Goal: Transaction & Acquisition: Purchase product/service

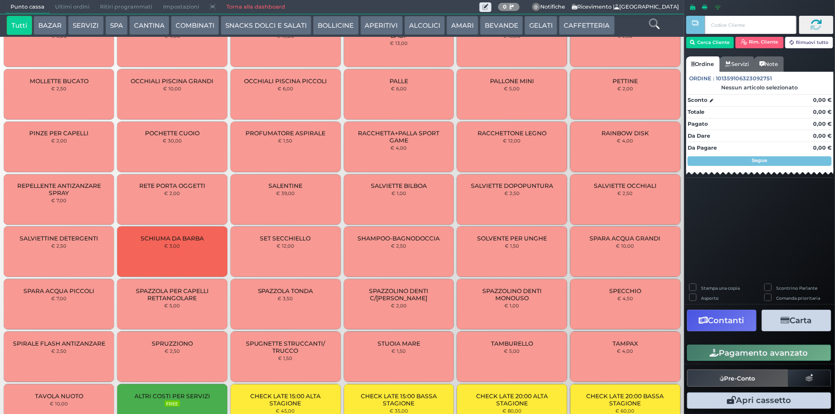
scroll to position [559, 0]
click at [371, 96] on div "PALLE € 6,00" at bounding box center [399, 95] width 110 height 50
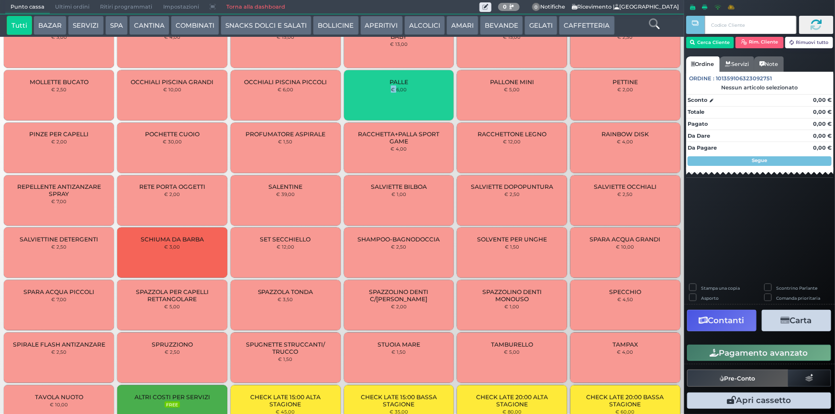
click at [371, 96] on div "PALLE € 6,00" at bounding box center [399, 95] width 110 height 50
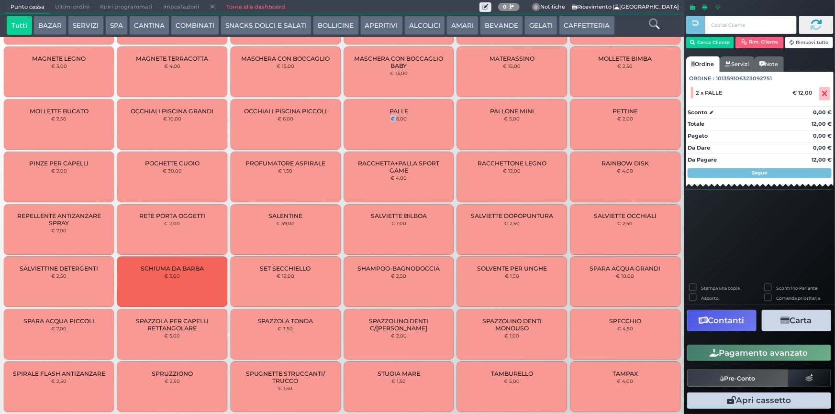
scroll to position [497, 0]
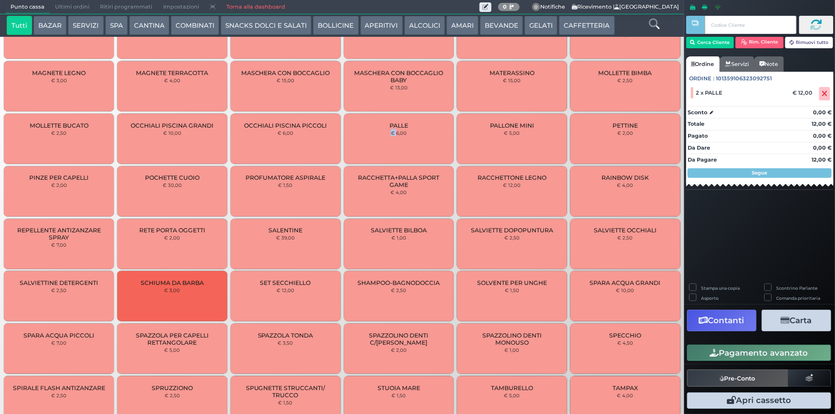
click at [816, 42] on button "Rimuovi tutto" at bounding box center [809, 42] width 48 height 11
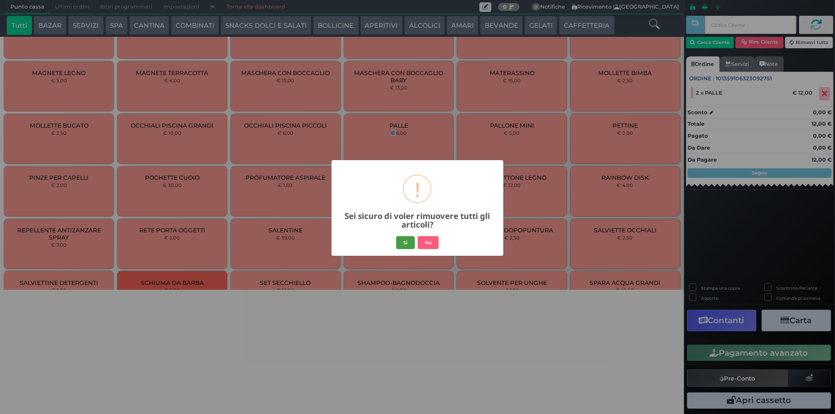
click at [406, 243] on button "Si" at bounding box center [405, 242] width 19 height 13
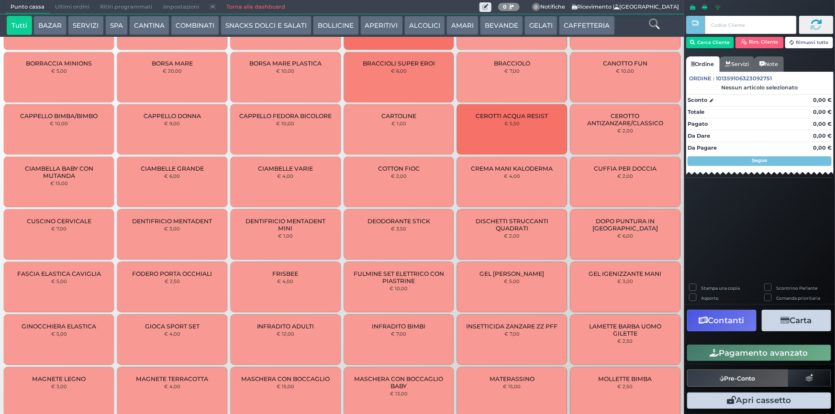
scroll to position [0, 0]
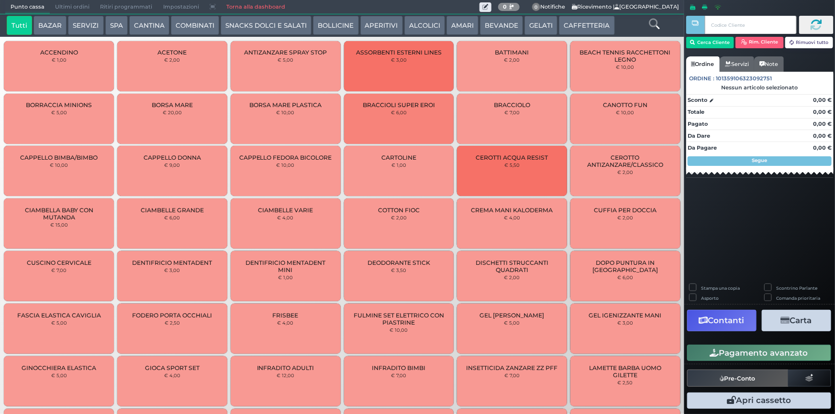
click at [658, 19] on icon at bounding box center [654, 24] width 11 height 11
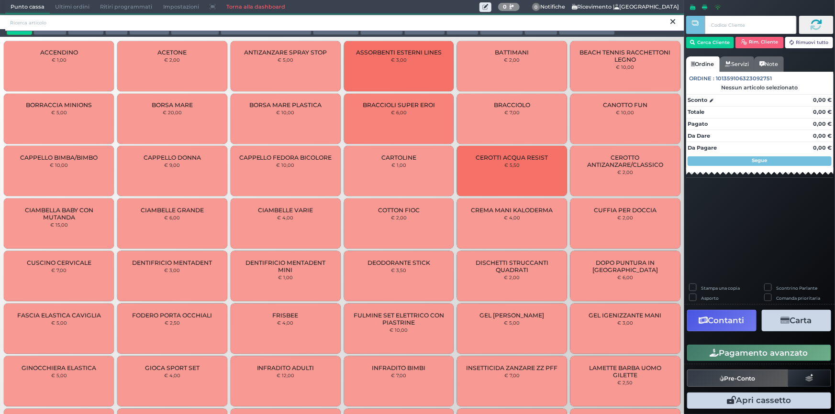
click at [395, 20] on input "search" at bounding box center [344, 22] width 679 height 17
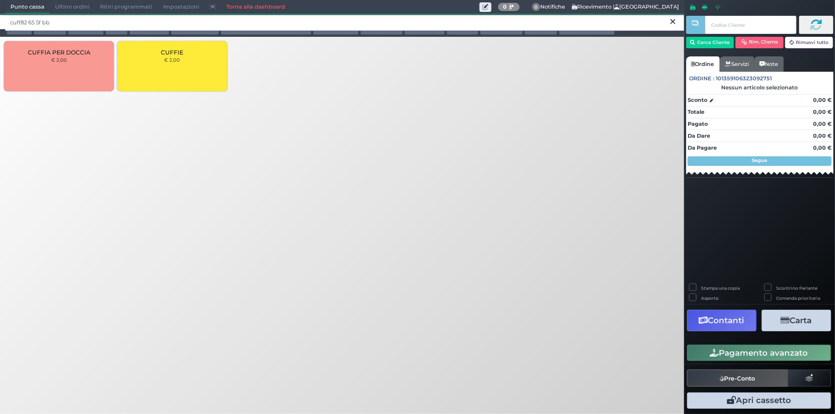
type input "cuff82 65 5f bb"
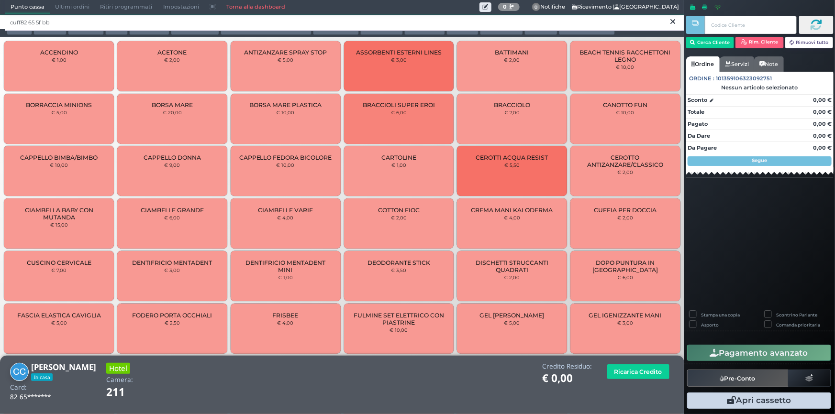
drag, startPoint x: 95, startPoint y: 19, endPoint x: 41, endPoint y: 19, distance: 54.6
click at [0, 17] on div "cuff82 65 5f bb" at bounding box center [342, 21] width 684 height 15
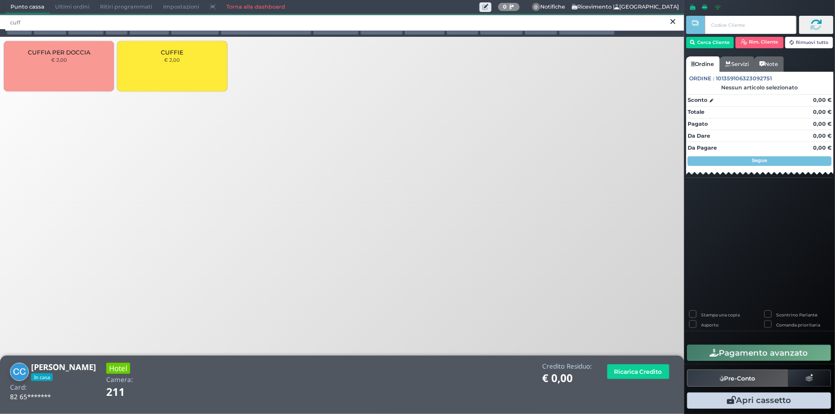
type input "cuff"
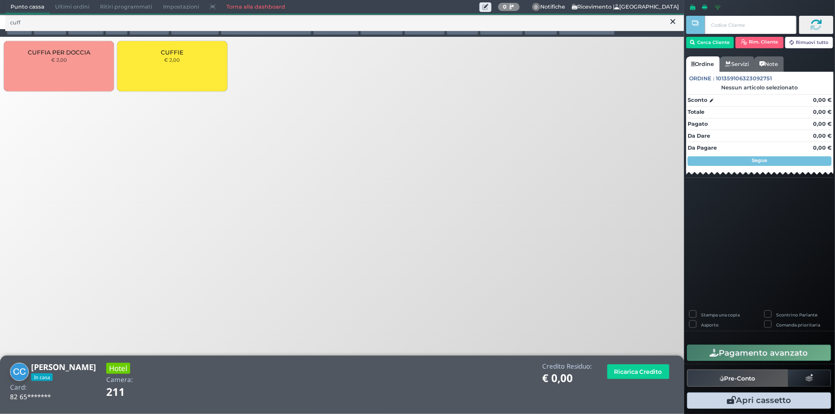
click at [157, 65] on div "[PERSON_NAME] € 2,00" at bounding box center [172, 66] width 110 height 50
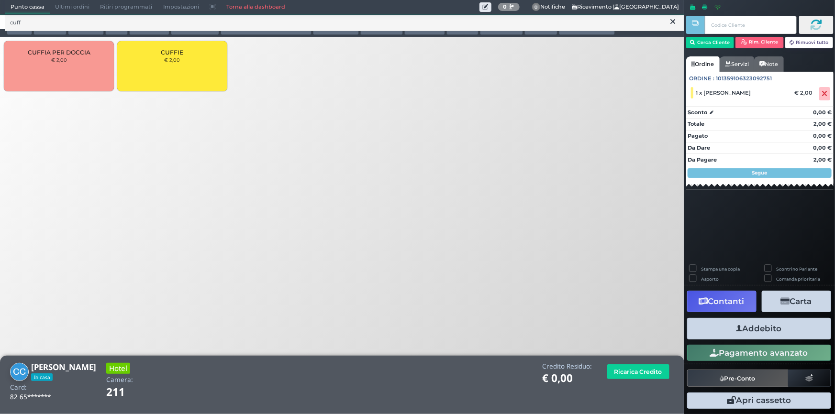
click at [745, 328] on button "Addebito" at bounding box center [759, 329] width 144 height 22
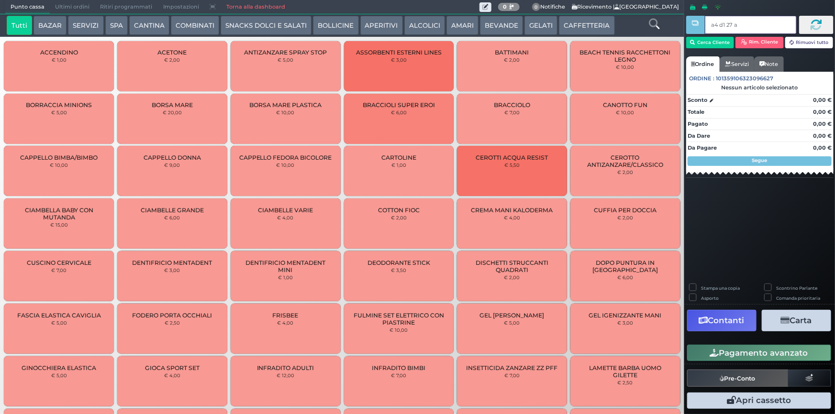
type input "a4 d1 27 af"
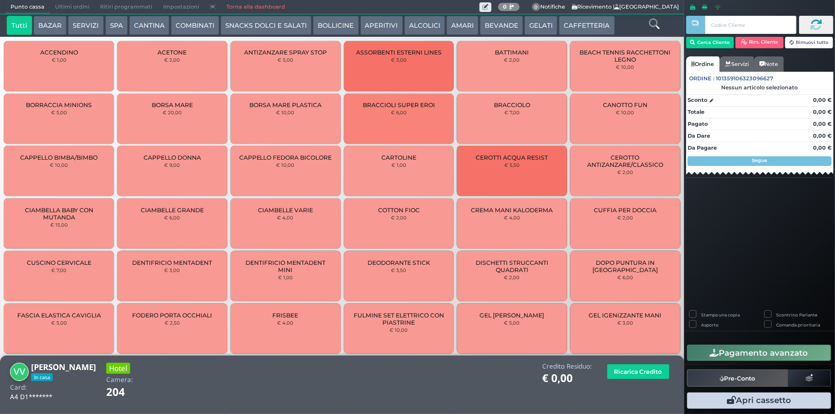
click at [653, 26] on icon at bounding box center [654, 24] width 11 height 11
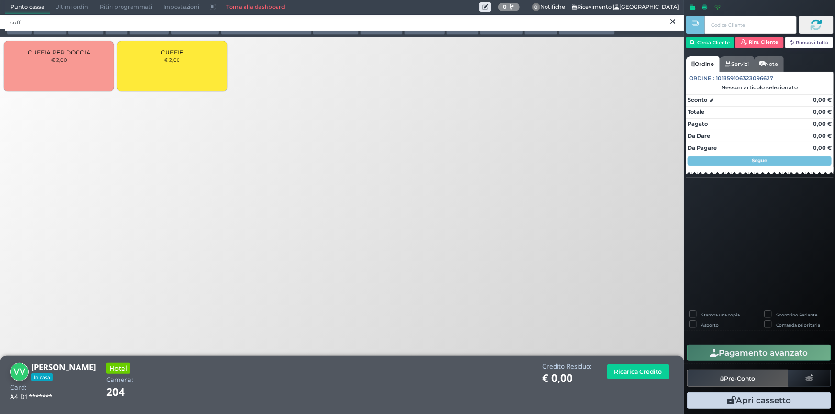
type input "cuff"
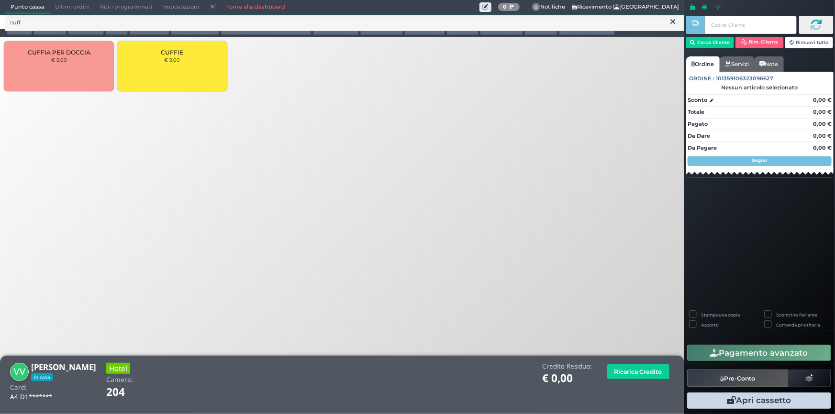
click at [189, 59] on div "[PERSON_NAME] € 2,00" at bounding box center [172, 66] width 110 height 50
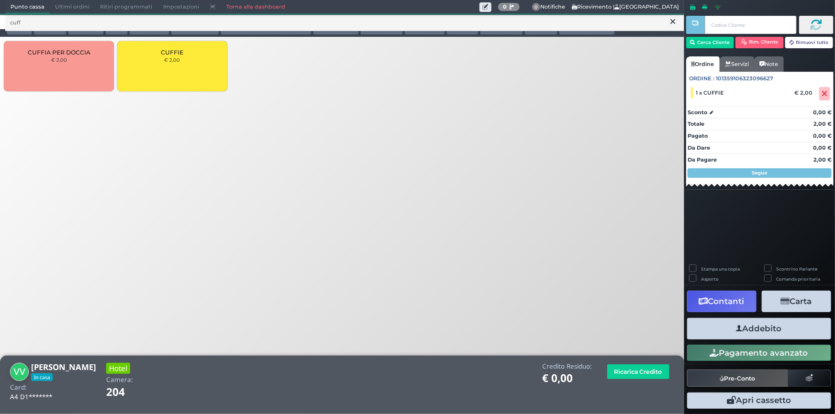
click at [728, 325] on button "Addebito" at bounding box center [759, 329] width 144 height 22
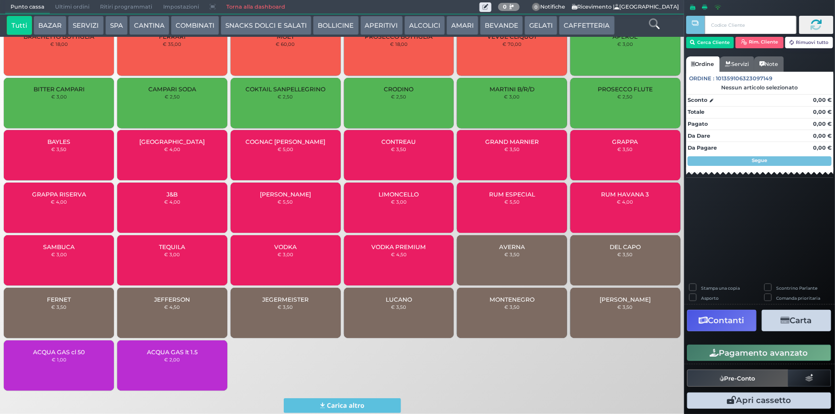
scroll to position [2060, 0]
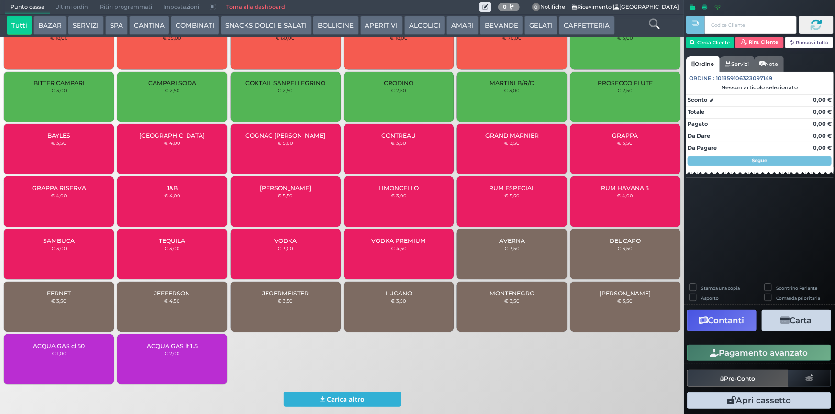
click at [335, 394] on button "Carica altro" at bounding box center [342, 399] width 117 height 15
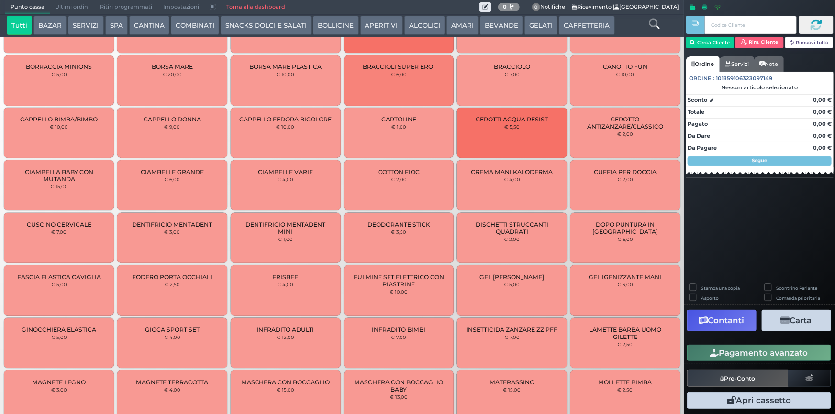
scroll to position [0, 0]
